Goal: Task Accomplishment & Management: Use online tool/utility

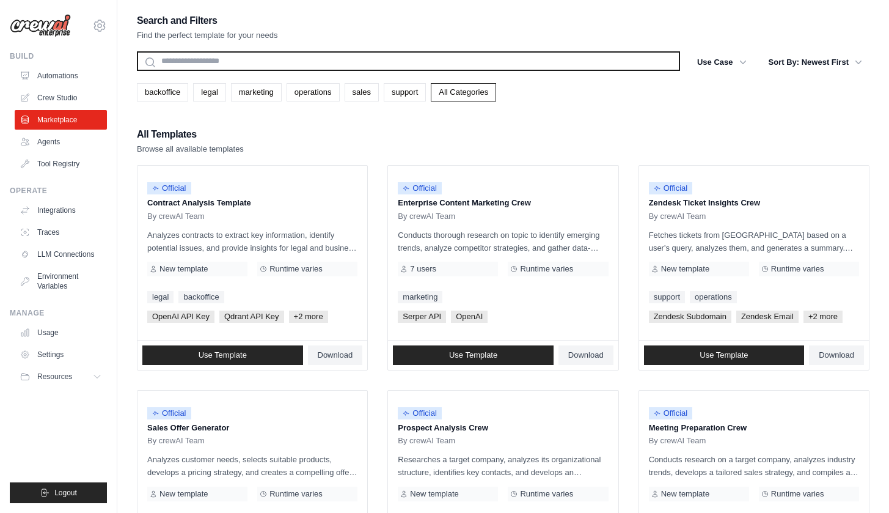
click at [363, 57] on input "text" at bounding box center [408, 61] width 543 height 20
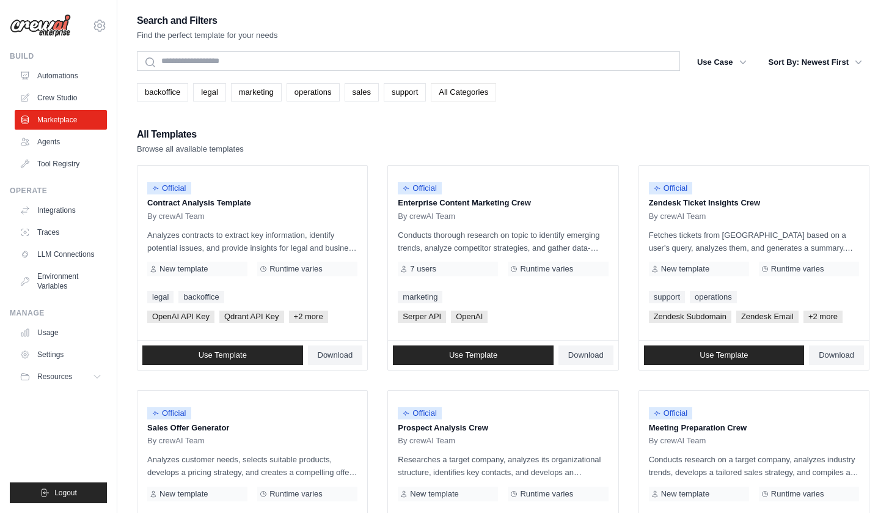
click at [470, 94] on link "All Categories" at bounding box center [463, 92] width 65 height 18
click at [743, 60] on icon "button" at bounding box center [743, 62] width 12 height 12
click at [737, 59] on icon "button" at bounding box center [743, 62] width 12 height 12
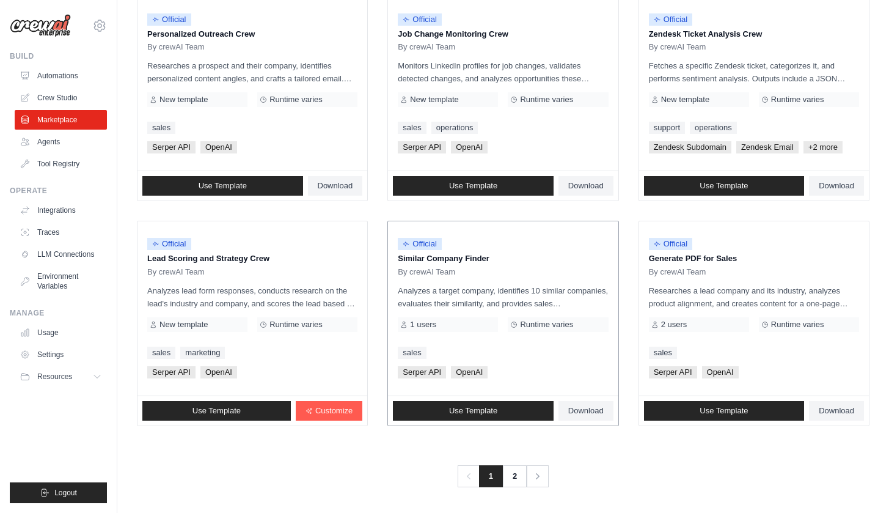
scroll to position [618, 0]
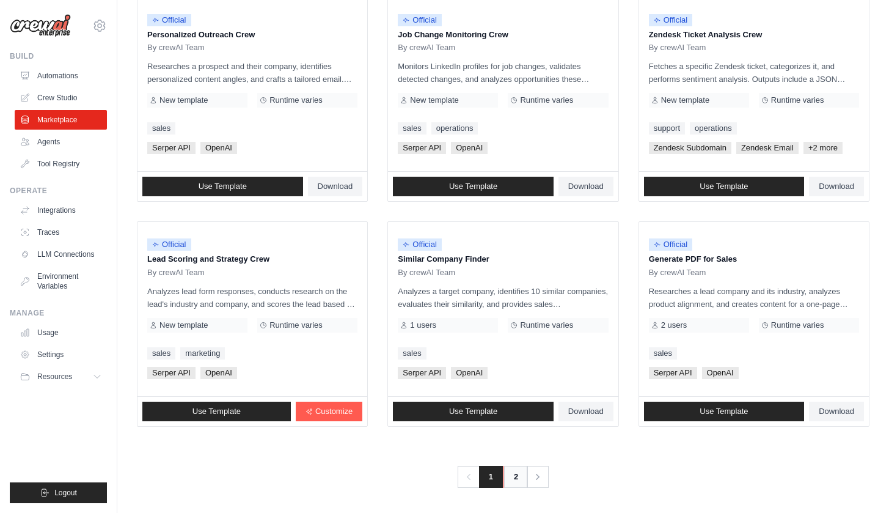
click at [522, 472] on link "2" at bounding box center [515, 477] width 24 height 22
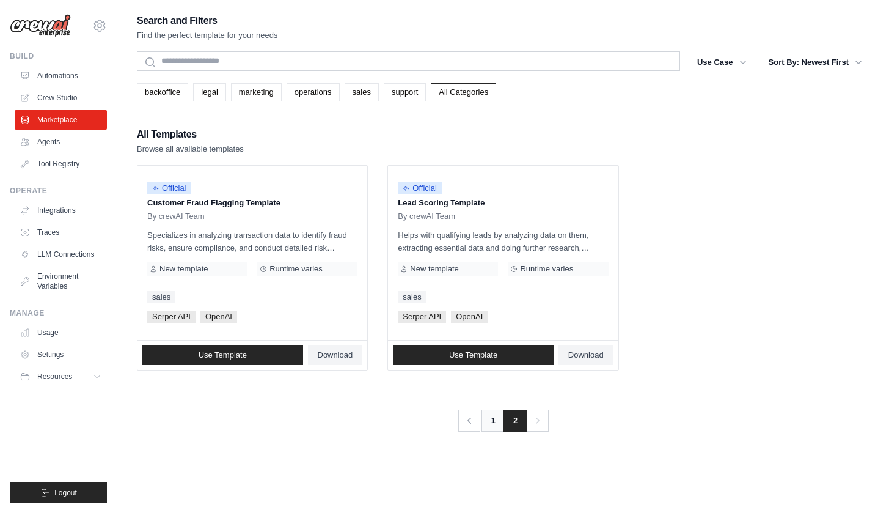
click at [494, 428] on link "1" at bounding box center [493, 420] width 24 height 22
click at [66, 148] on link "Agents" at bounding box center [62, 142] width 92 height 20
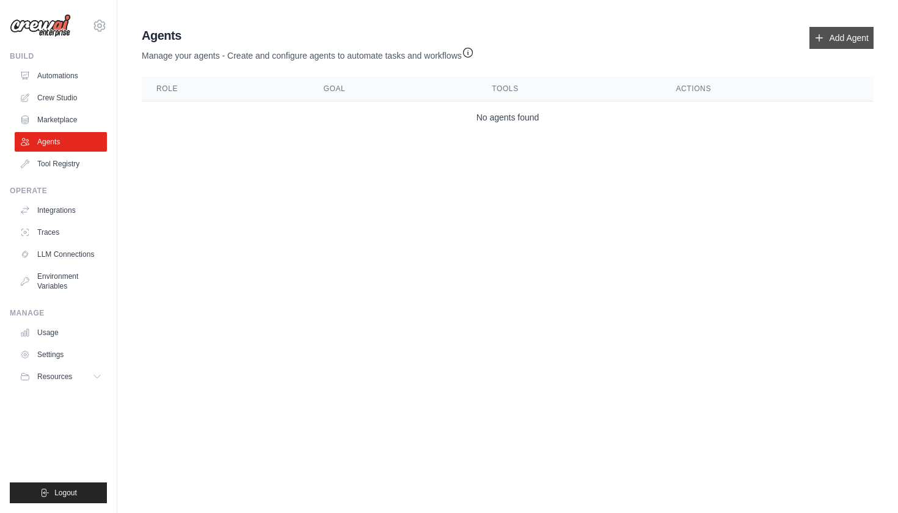
click at [855, 35] on link "Add Agent" at bounding box center [841, 38] width 64 height 22
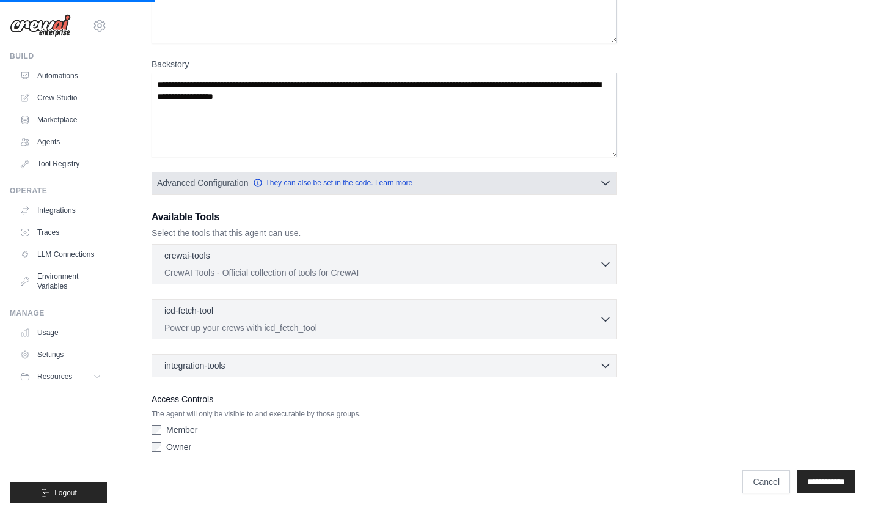
scroll to position [143, 0]
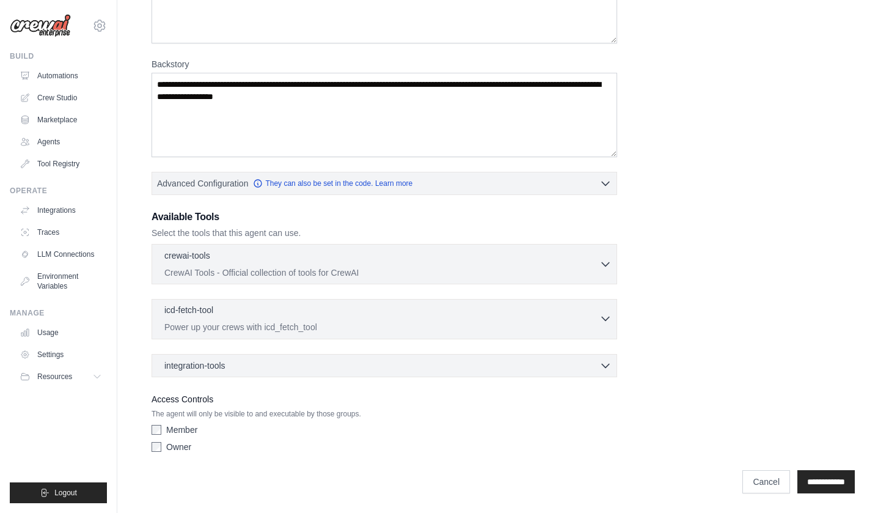
click at [312, 310] on div "icd-fetch-tool 0 selected" at bounding box center [381, 311] width 435 height 15
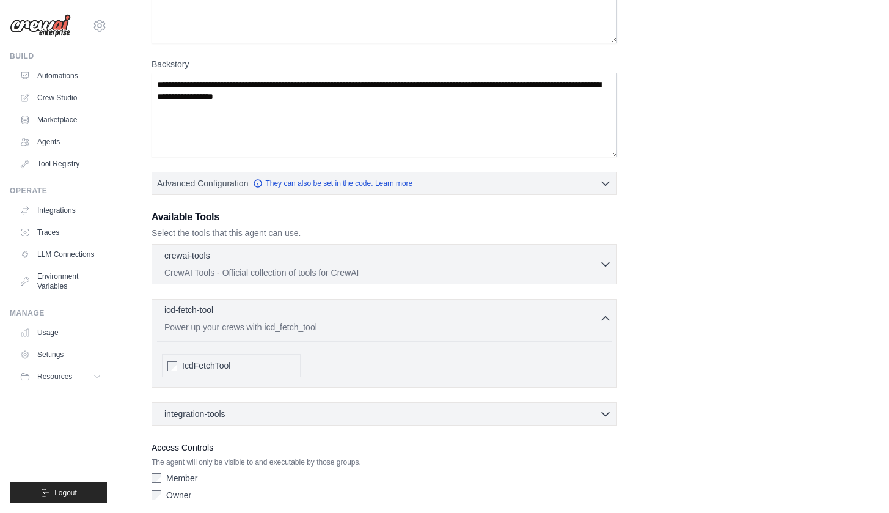
click at [312, 310] on div "icd-fetch-tool 0 selected" at bounding box center [381, 311] width 435 height 15
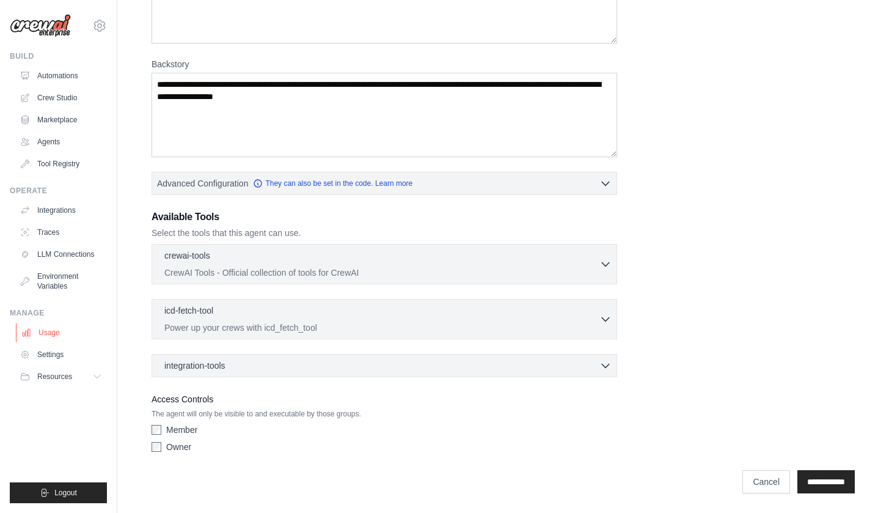
click at [40, 328] on link "Usage" at bounding box center [62, 333] width 92 height 20
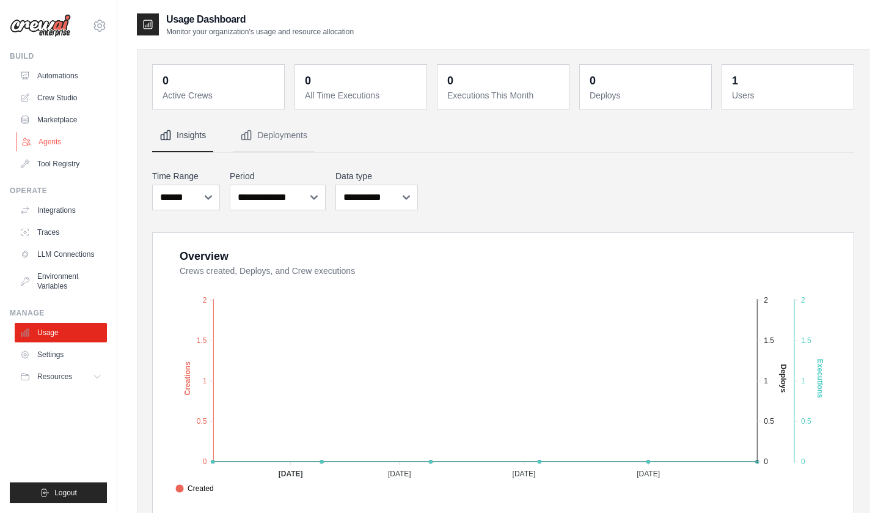
click at [46, 140] on link "Agents" at bounding box center [62, 142] width 92 height 20
